Goal: Information Seeking & Learning: Learn about a topic

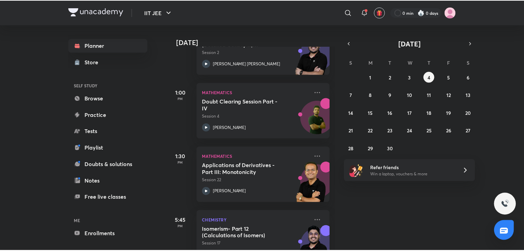
scroll to position [221, 0]
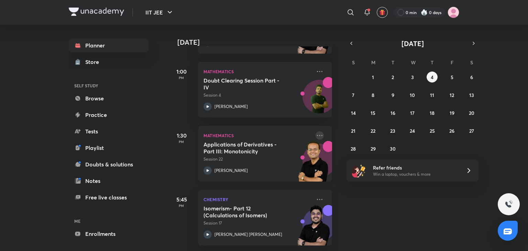
click at [317, 135] on icon at bounding box center [319, 135] width 5 height 1
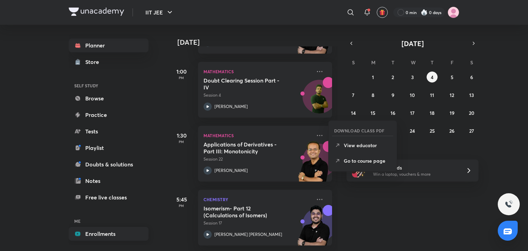
click at [106, 231] on link "Enrollments" at bounding box center [109, 234] width 80 height 14
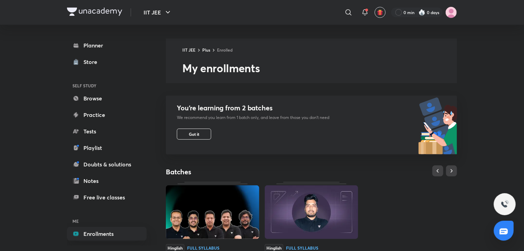
scroll to position [221, 0]
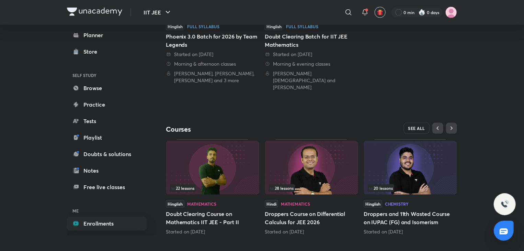
click at [413, 126] on span "SEE ALL" at bounding box center [417, 128] width 17 height 5
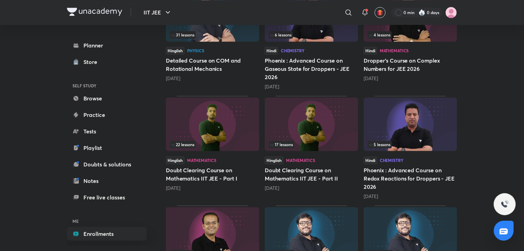
scroll to position [677, 0]
click at [240, 36] on div "31 lessons" at bounding box center [212, 35] width 85 height 8
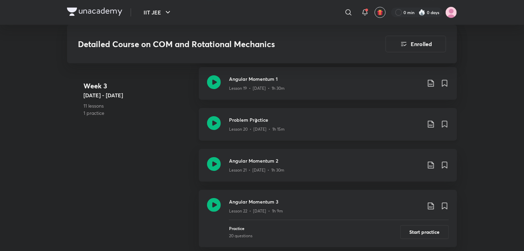
scroll to position [1267, 0]
click at [432, 163] on icon at bounding box center [431, 164] width 8 height 8
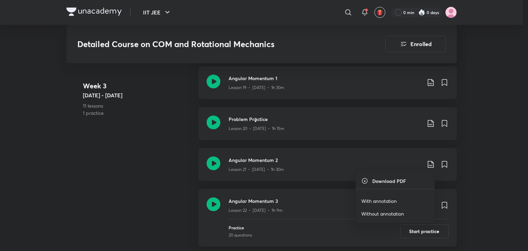
click at [393, 198] on p "With annotation" at bounding box center [378, 200] width 35 height 7
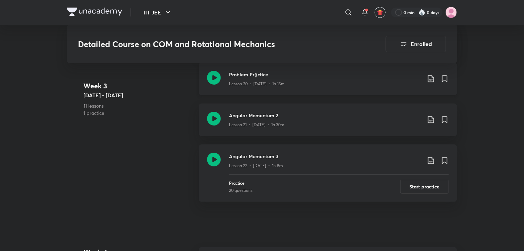
scroll to position [1323, 0]
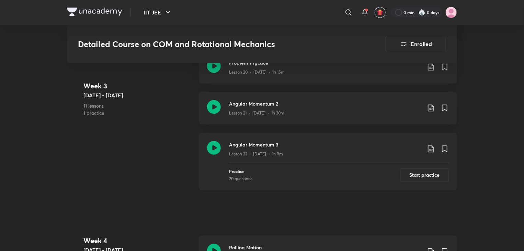
click at [434, 149] on icon at bounding box center [431, 149] width 8 height 8
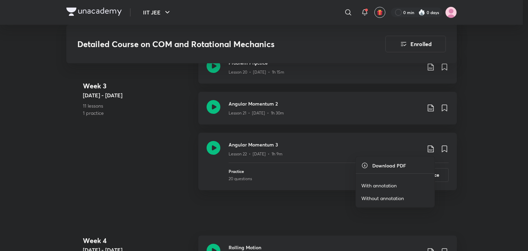
click at [396, 184] on p "With annotation" at bounding box center [378, 185] width 35 height 7
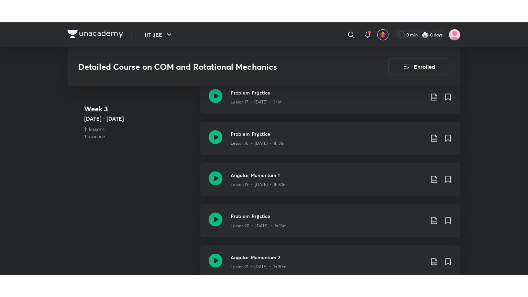
scroll to position [1197, 0]
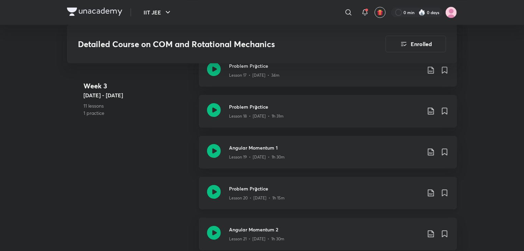
click at [432, 192] on icon at bounding box center [431, 193] width 8 height 8
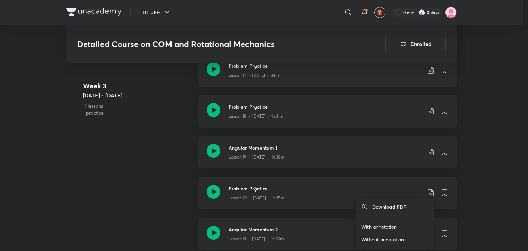
click at [382, 227] on p "With annotation" at bounding box center [378, 226] width 35 height 7
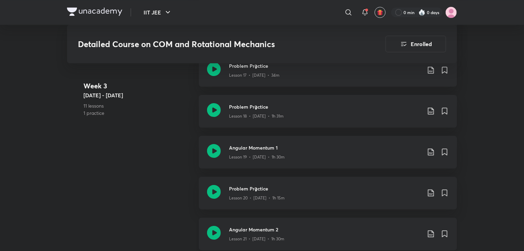
click at [308, 226] on h3 "Angular Momentum 2" at bounding box center [325, 229] width 192 height 7
